Goal: Understand process/instructions

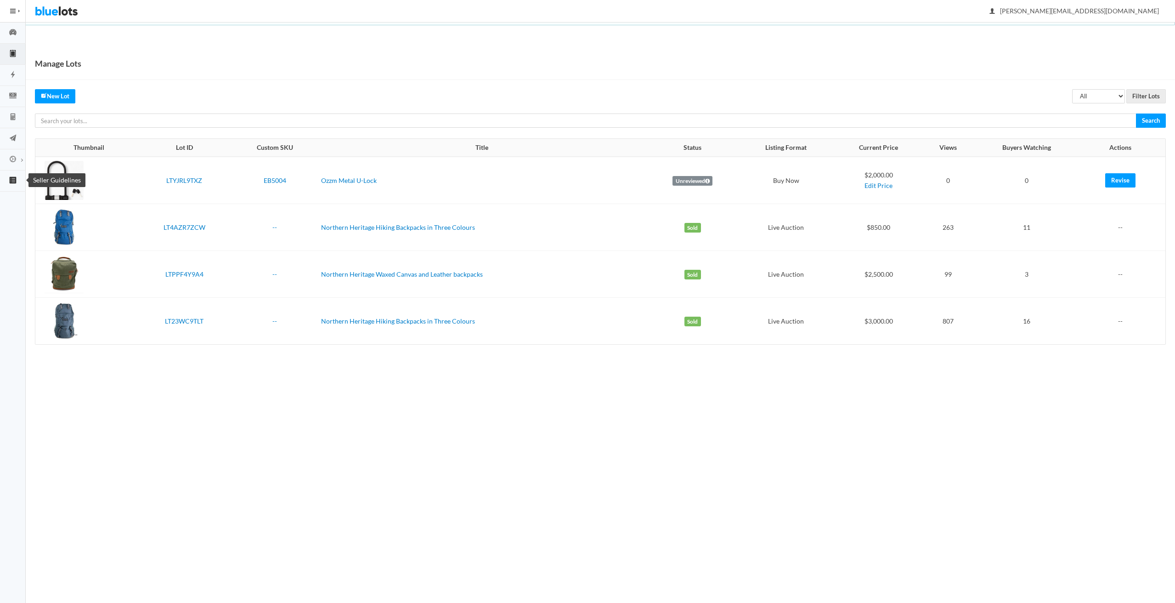
click at [11, 181] on icon "list box" at bounding box center [13, 180] width 7 height 7
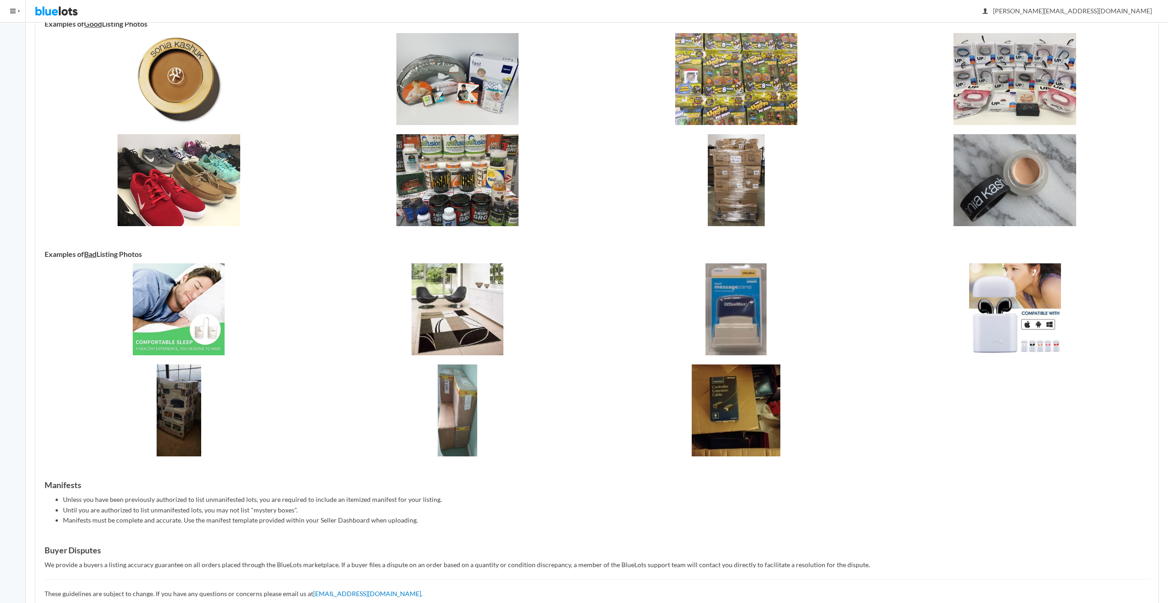
scroll to position [412, 0]
